Goal: Find specific page/section: Find specific page/section

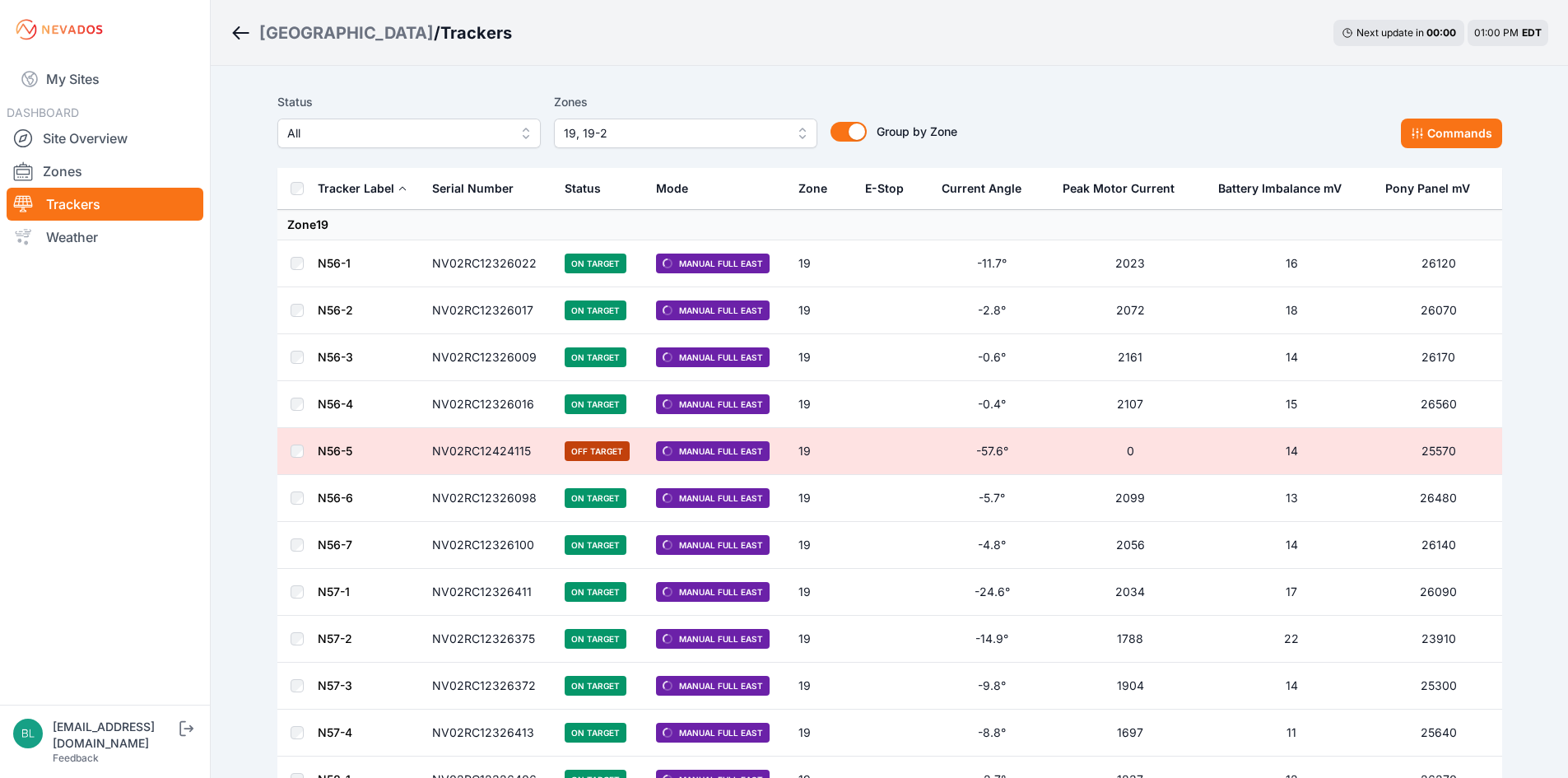
click at [664, 149] on div "Status All Zones 19, 19-2 Group by Zone Group by Zone Commands" at bounding box center [889, 126] width 1225 height 83
click at [667, 139] on span "19, 19-2" at bounding box center [674, 133] width 221 height 20
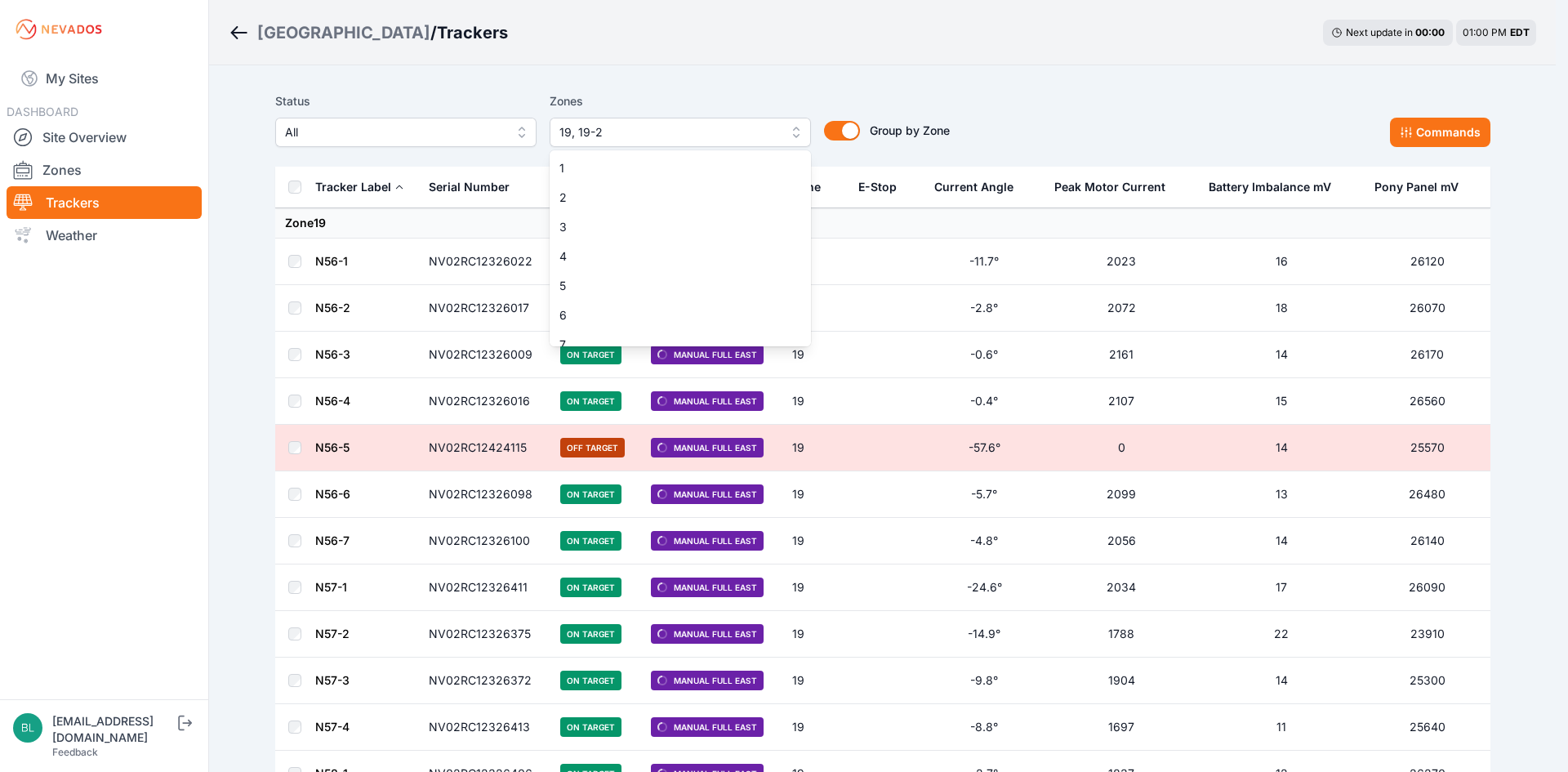
scroll to position [424, 0]
click at [675, 318] on div "19" at bounding box center [680, 331] width 261 height 29
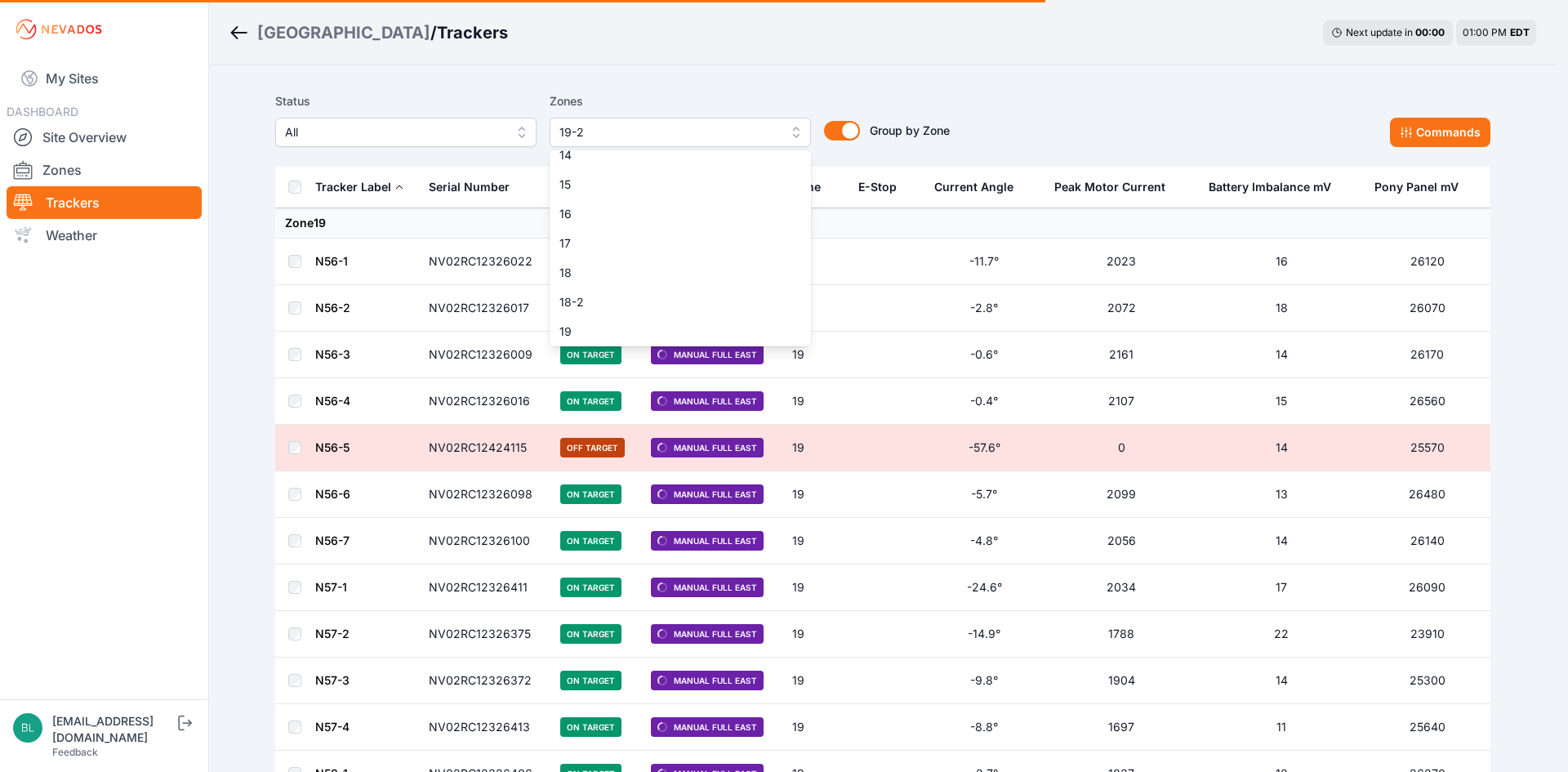
scroll to position [506, 0]
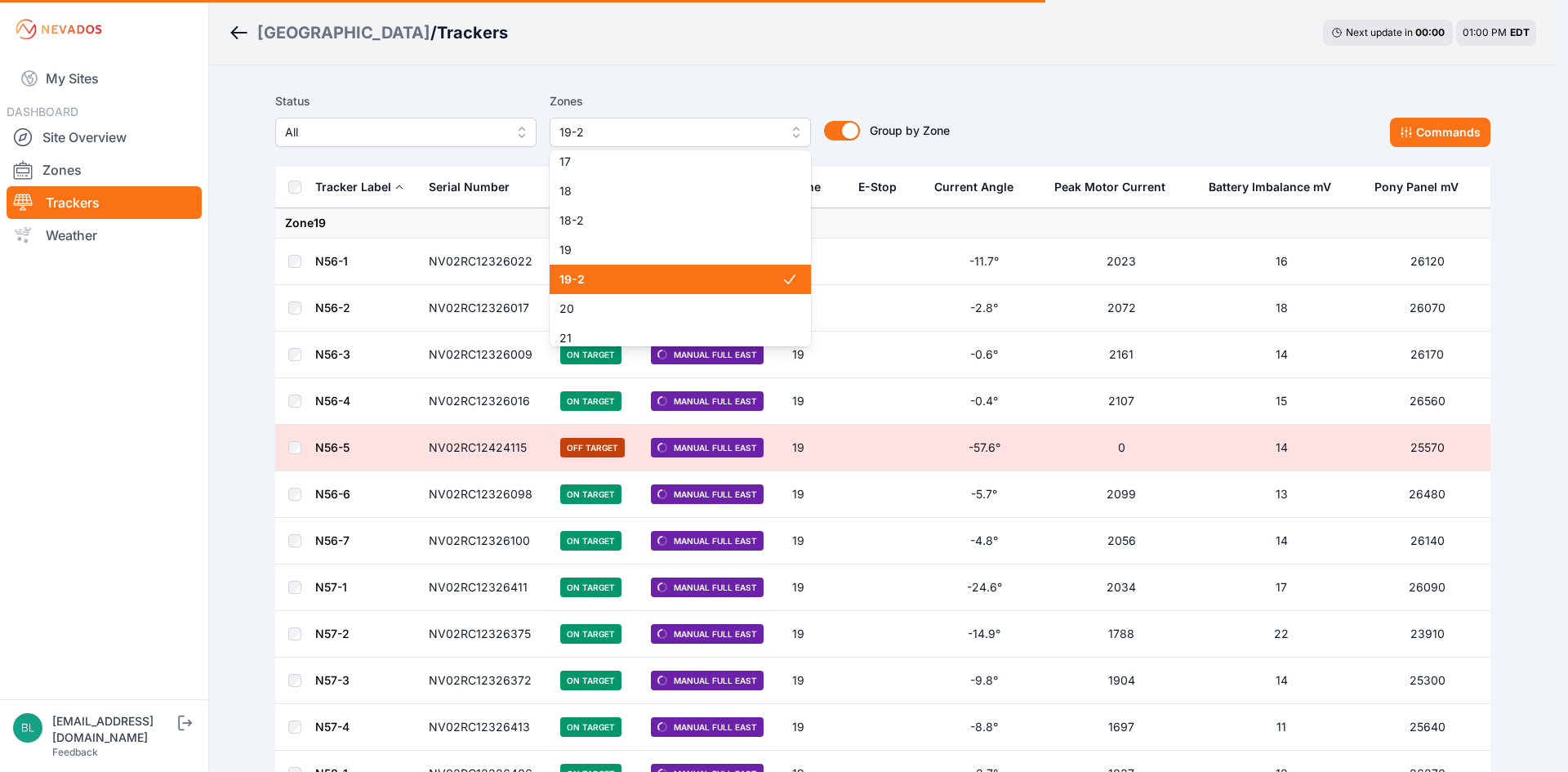
click at [671, 285] on span "19-2" at bounding box center [671, 279] width 222 height 17
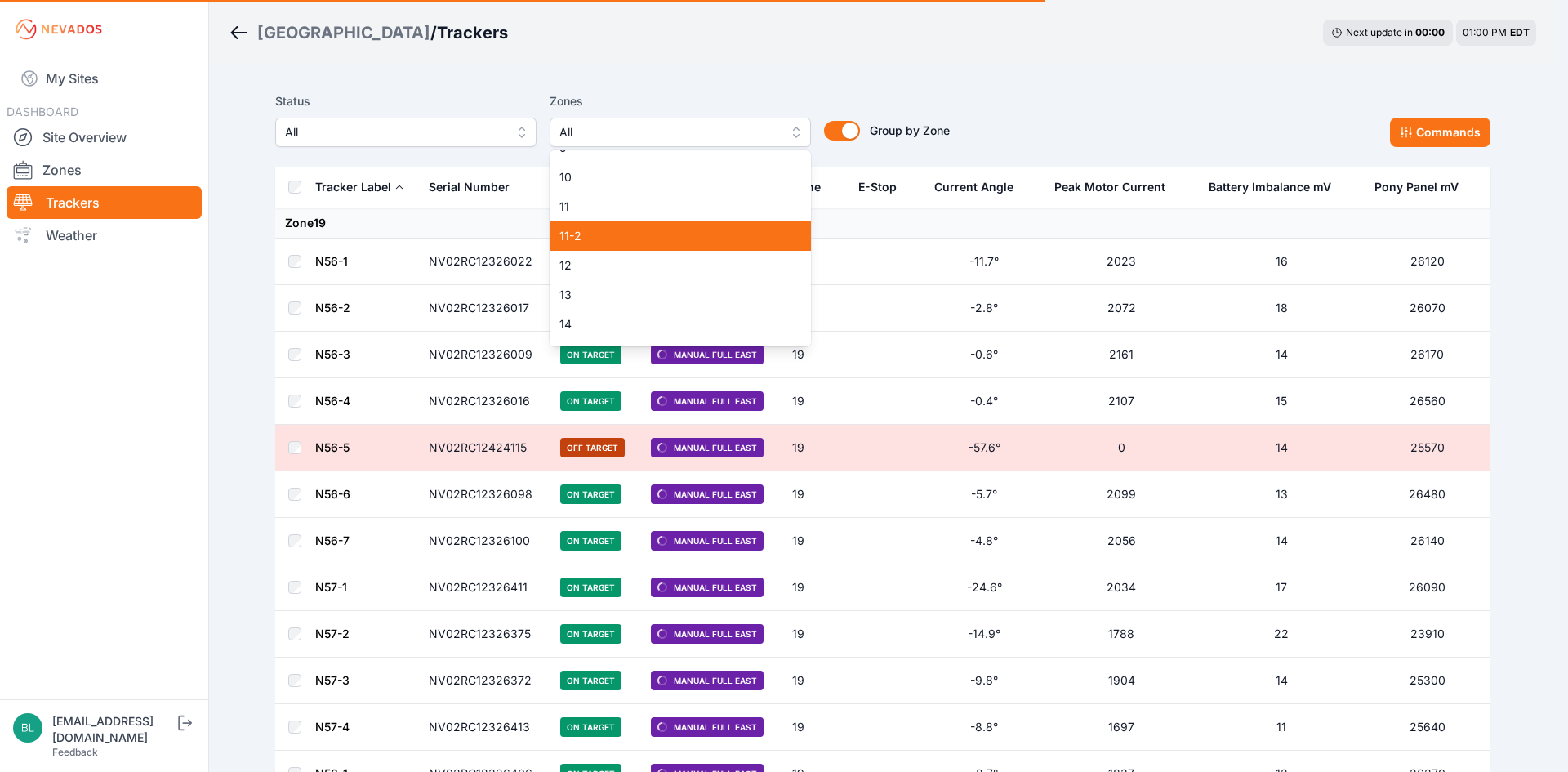
scroll to position [163, 0]
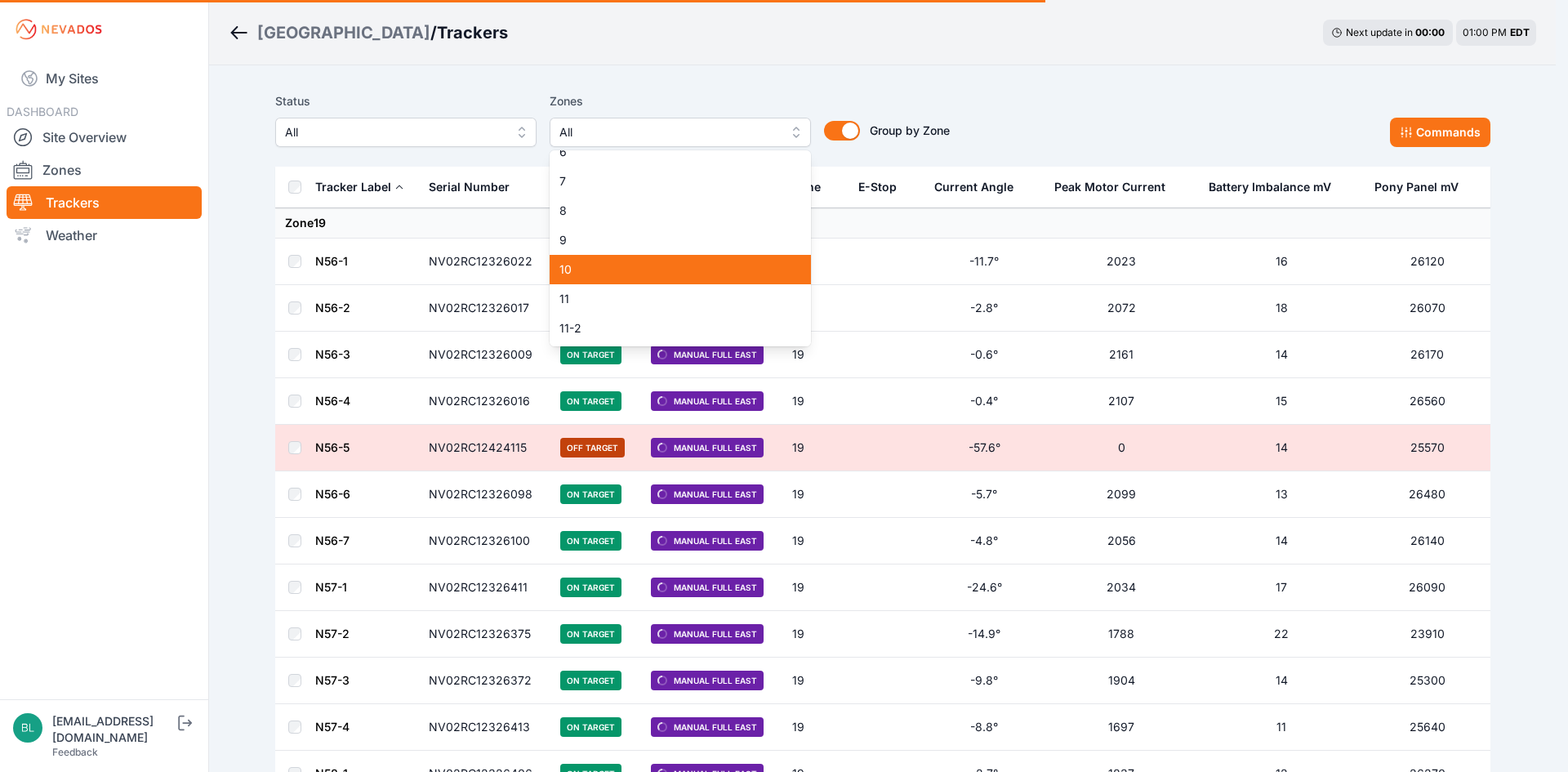
click at [685, 269] on span "10" at bounding box center [671, 269] width 222 height 17
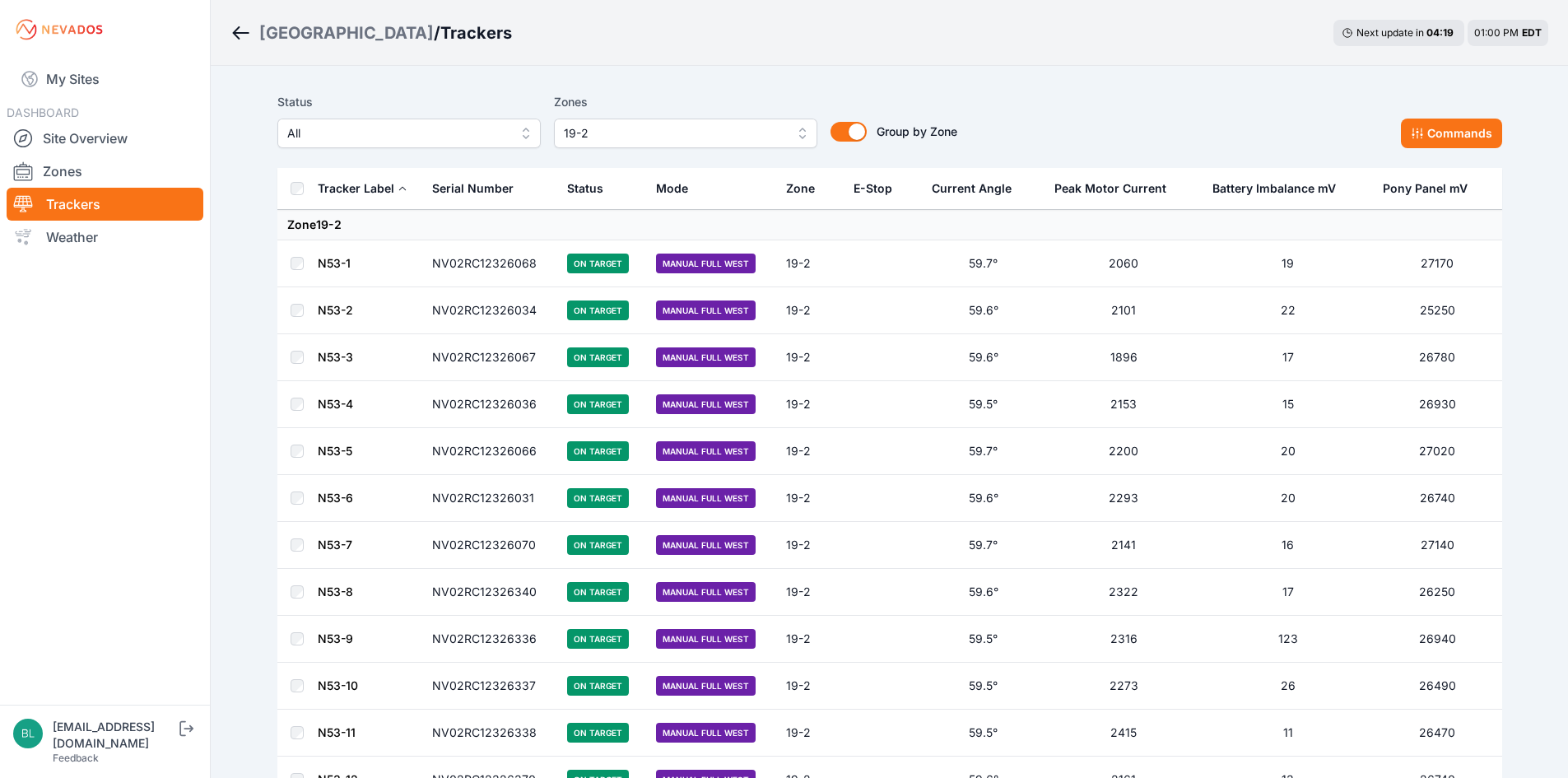
click at [725, 131] on span "19-2" at bounding box center [674, 133] width 221 height 20
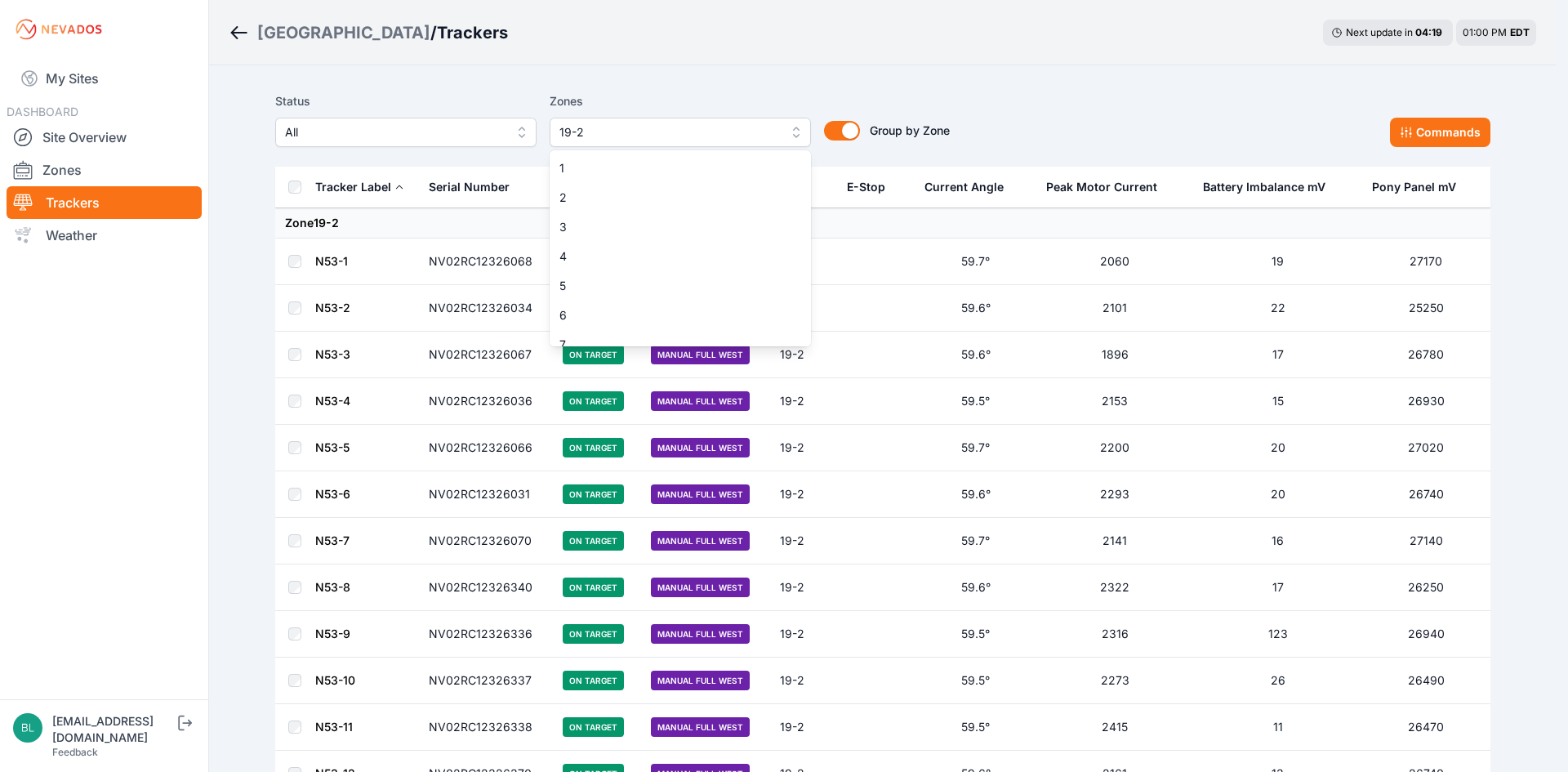
scroll to position [454, 0]
click at [681, 333] on span "19-2" at bounding box center [671, 332] width 222 height 17
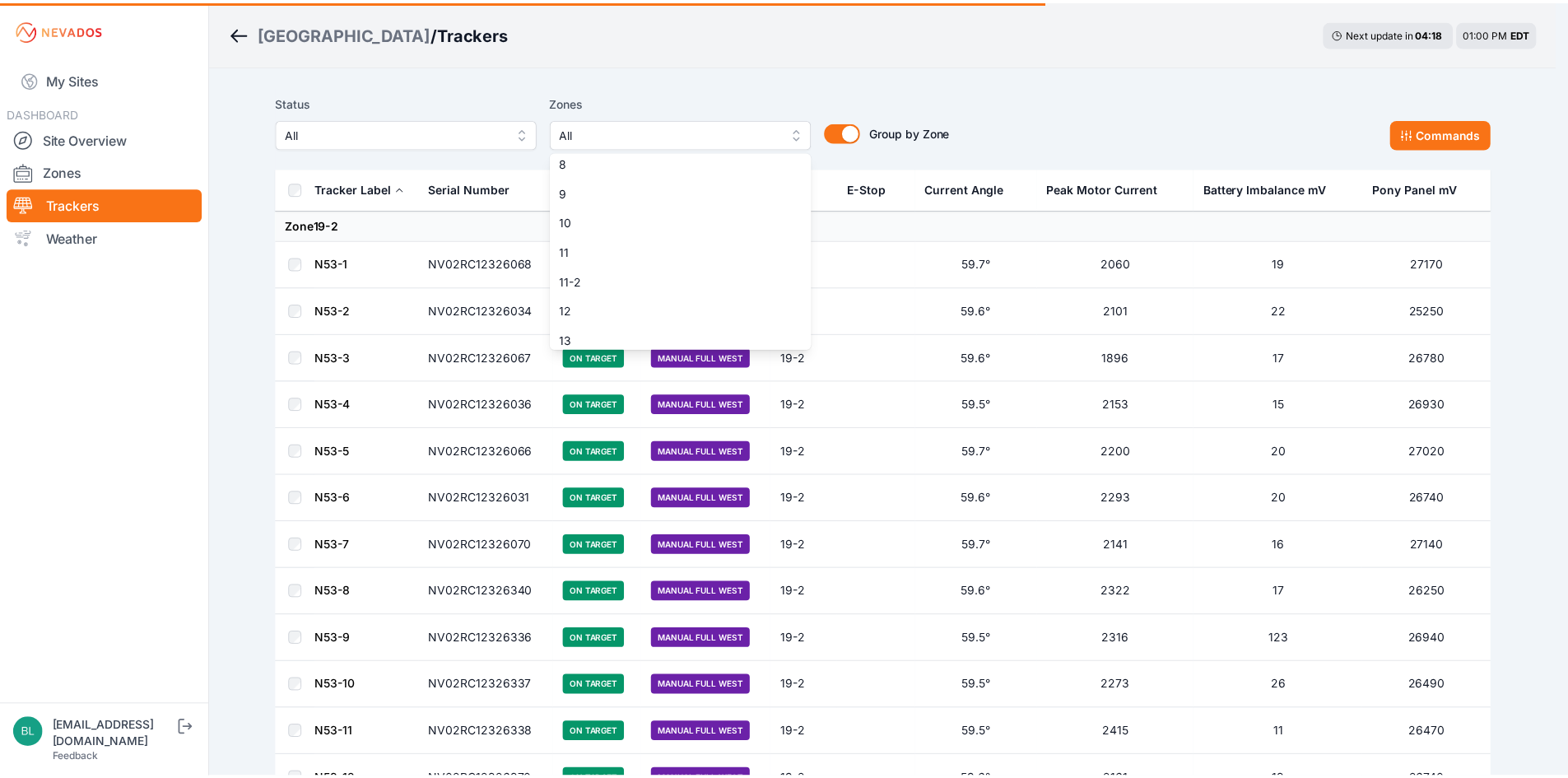
scroll to position [211, 0]
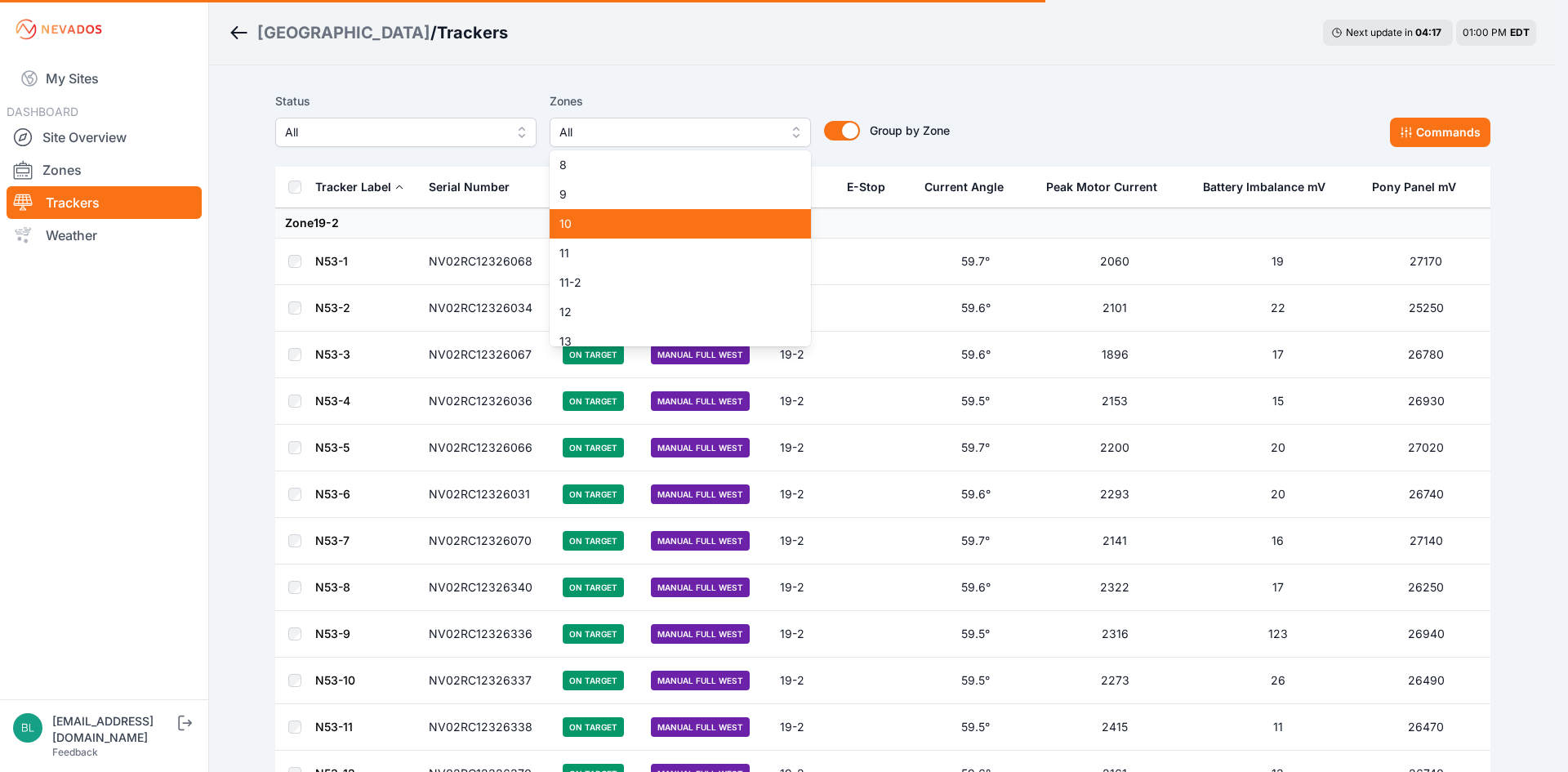
click at [696, 227] on span "10" at bounding box center [671, 223] width 222 height 17
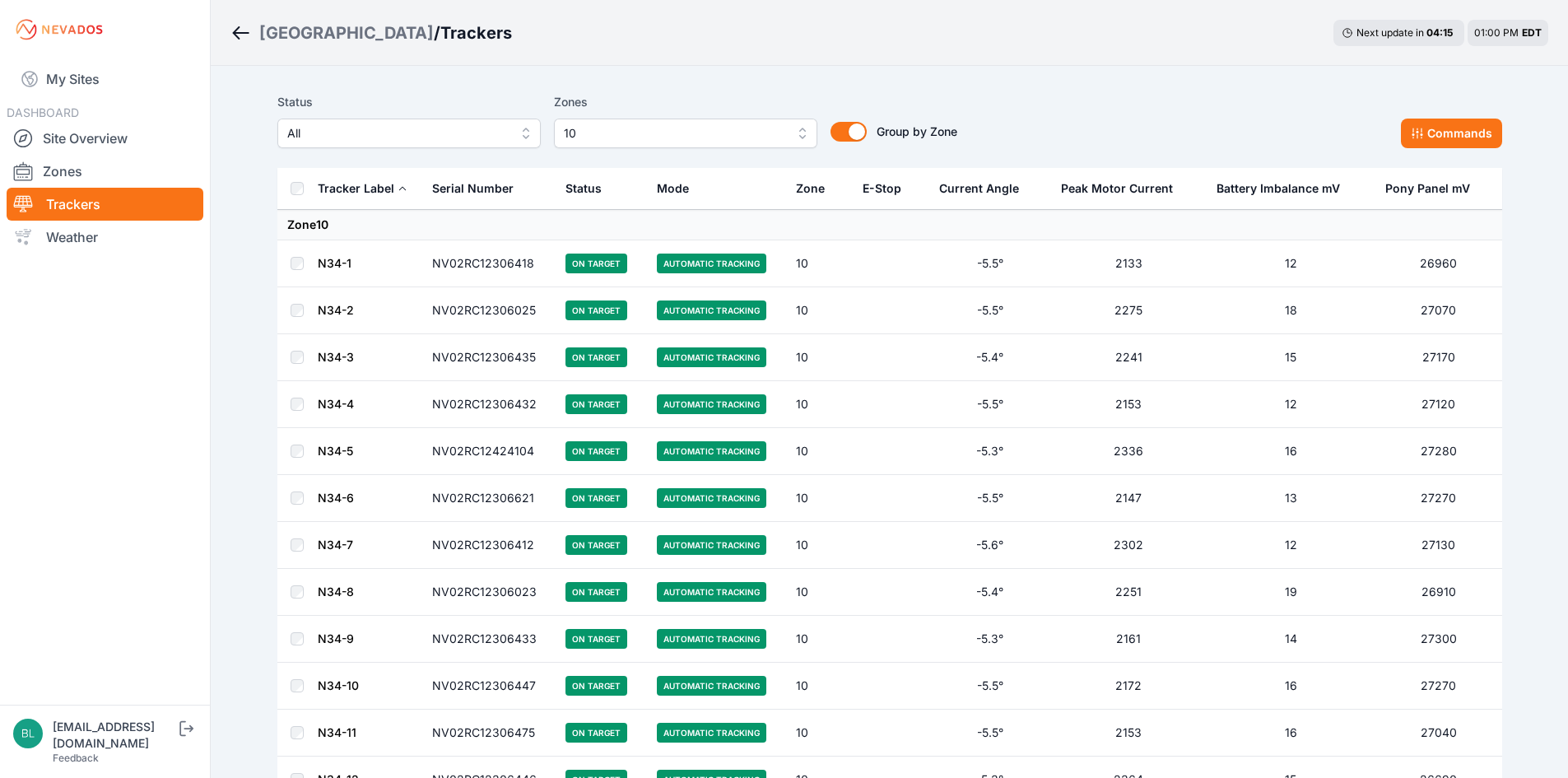
click at [342, 263] on link "N34-1" at bounding box center [334, 263] width 34 height 14
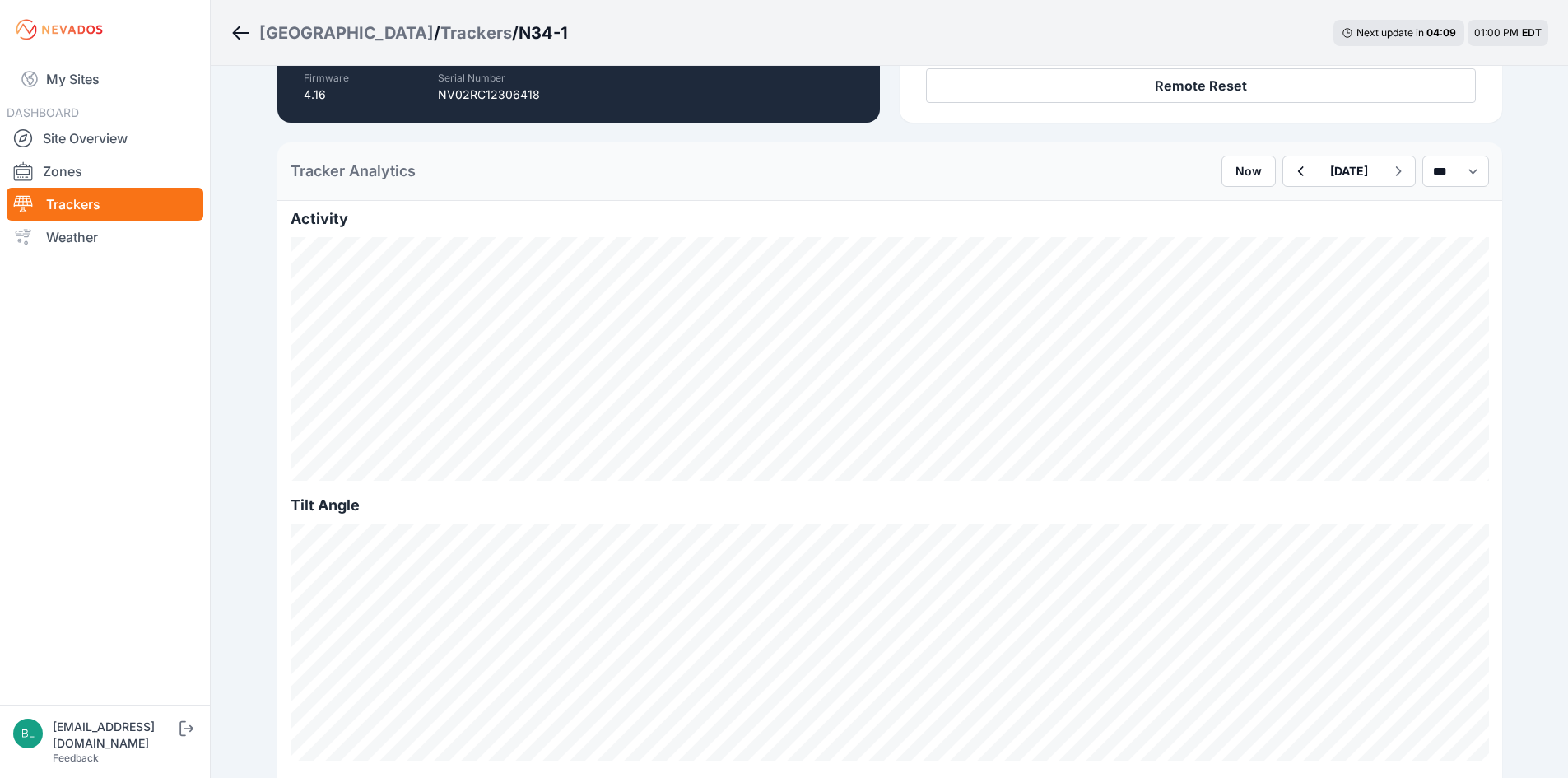
scroll to position [493, 0]
